Goal: Task Accomplishment & Management: Use online tool/utility

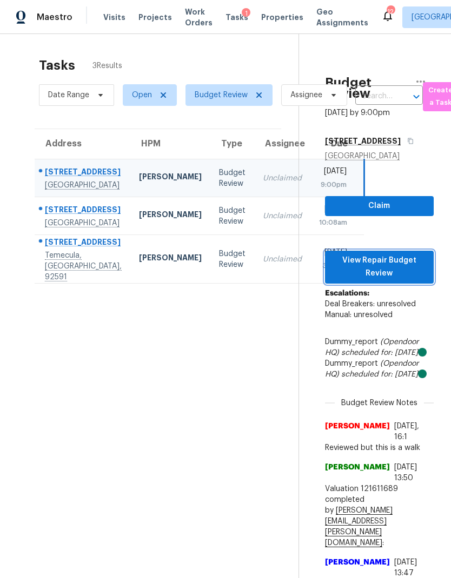
click at [395, 268] on span "View Repair Budget Review" at bounding box center [379, 267] width 91 height 26
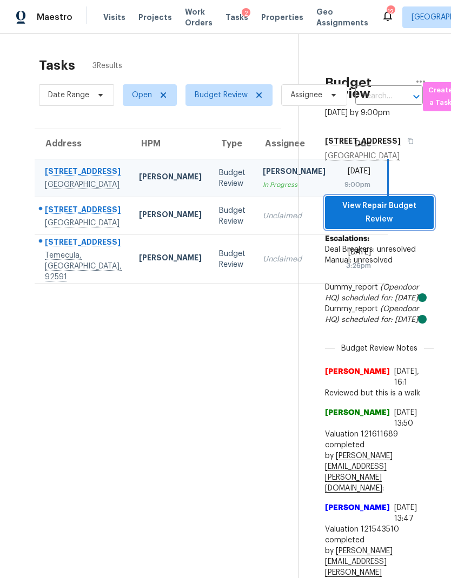
click at [407, 216] on span "View Repair Budget Review" at bounding box center [379, 212] width 91 height 26
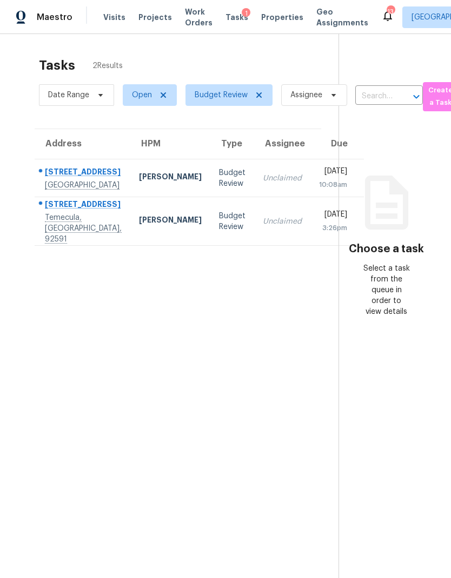
click at [139, 185] on div "[PERSON_NAME]" at bounding box center [170, 178] width 63 height 14
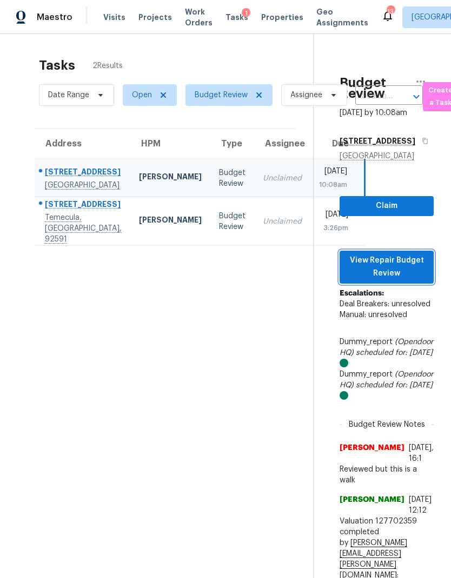
click at [401, 271] on span "View Repair Budget Review" at bounding box center [386, 267] width 77 height 26
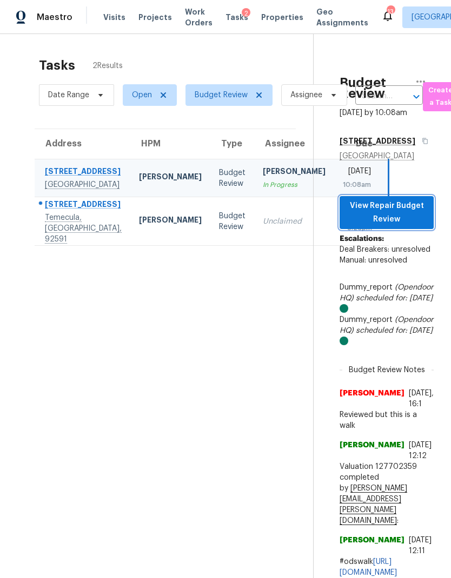
click at [407, 213] on span "View Repair Budget Review" at bounding box center [386, 212] width 77 height 26
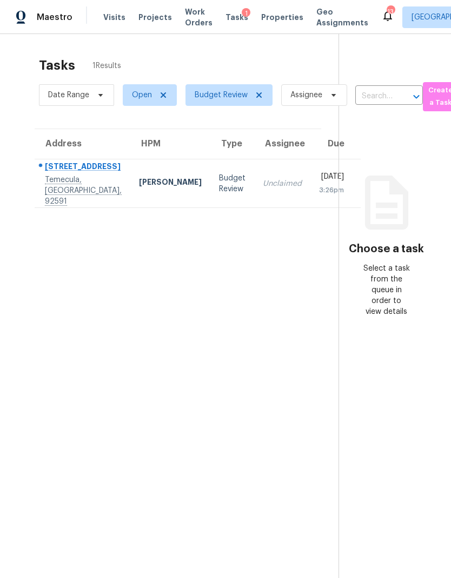
click at [139, 190] on div "[PERSON_NAME]" at bounding box center [170, 184] width 63 height 14
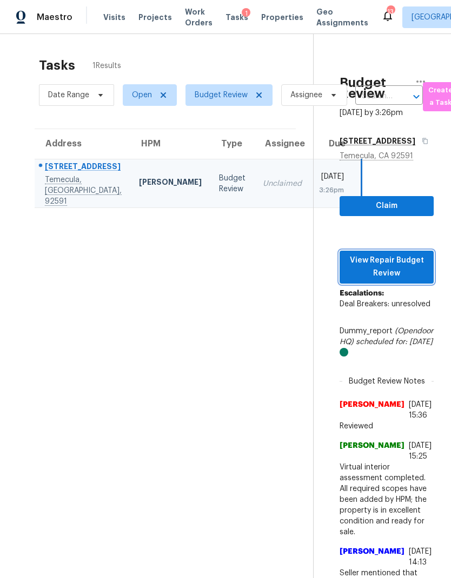
click at [394, 281] on span "View Repair Budget Review" at bounding box center [386, 267] width 77 height 26
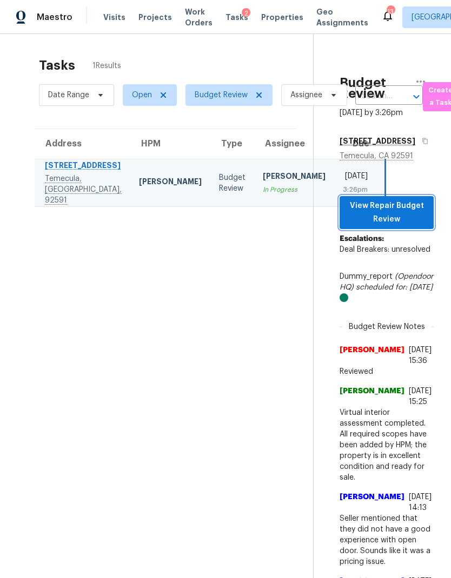
click at [391, 226] on span "View Repair Budget Review" at bounding box center [386, 212] width 77 height 26
